Goal: Information Seeking & Learning: Learn about a topic

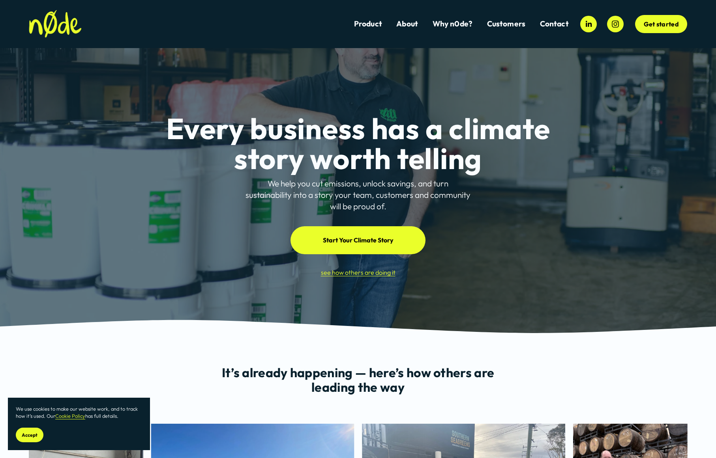
click at [0, 0] on span "Dillicious Case Study" at bounding box center [0, 0] width 0 height 0
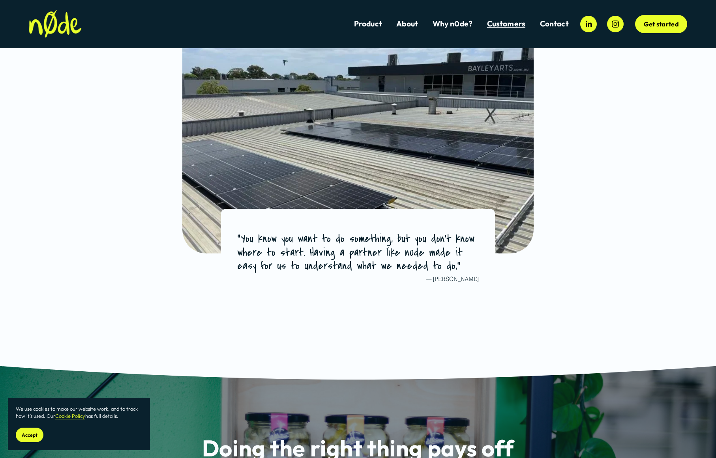
scroll to position [4367, 0]
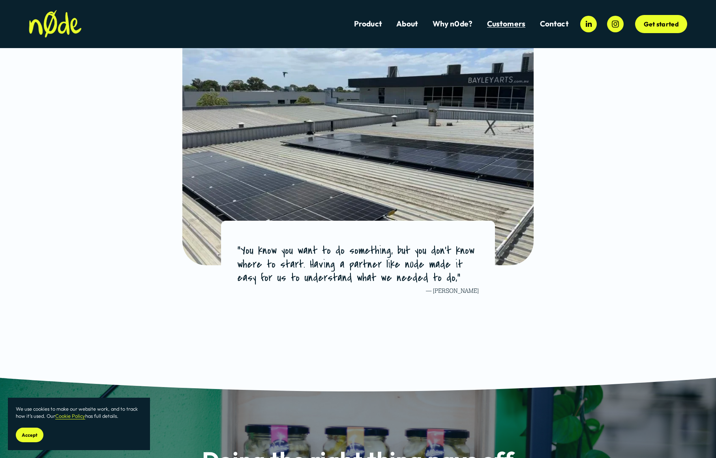
click at [0, 0] on span "Dillicious" at bounding box center [0, 0] width 0 height 0
